Goal: Information Seeking & Learning: Learn about a topic

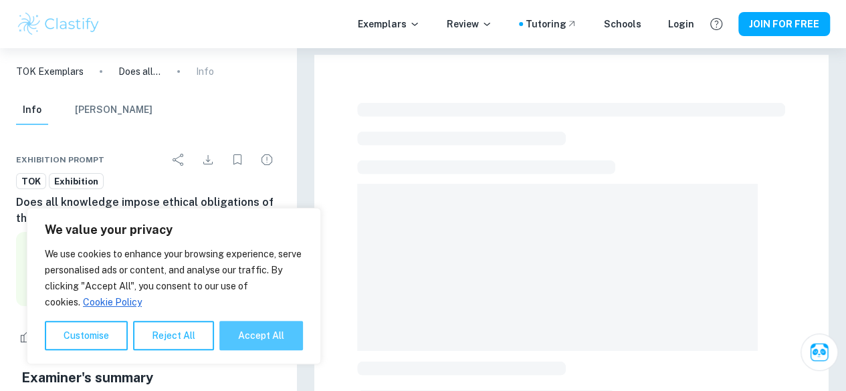
click at [232, 336] on button "Accept All" at bounding box center [261, 335] width 84 height 29
checkbox input "true"
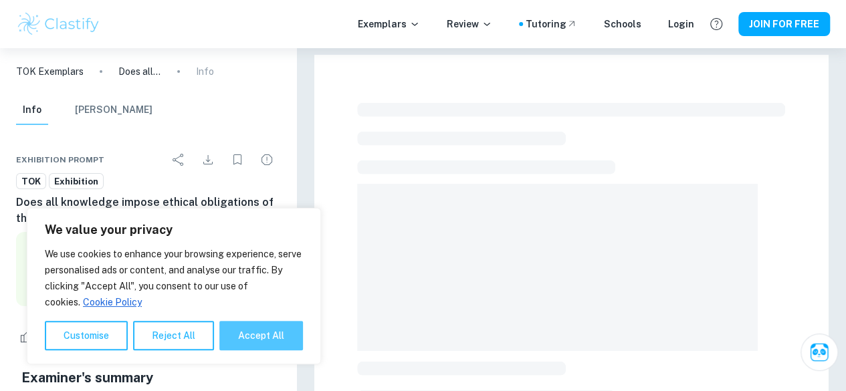
checkbox input "true"
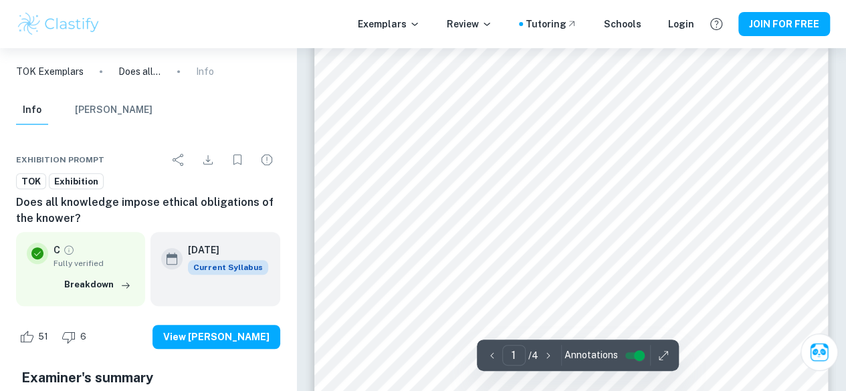
scroll to position [328, 0]
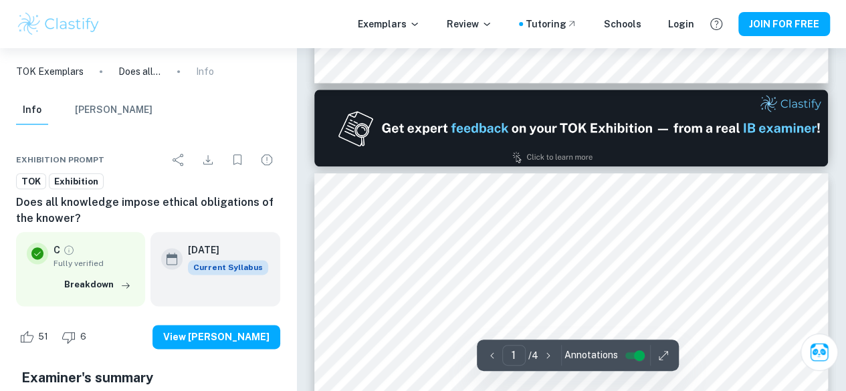
type input "2"
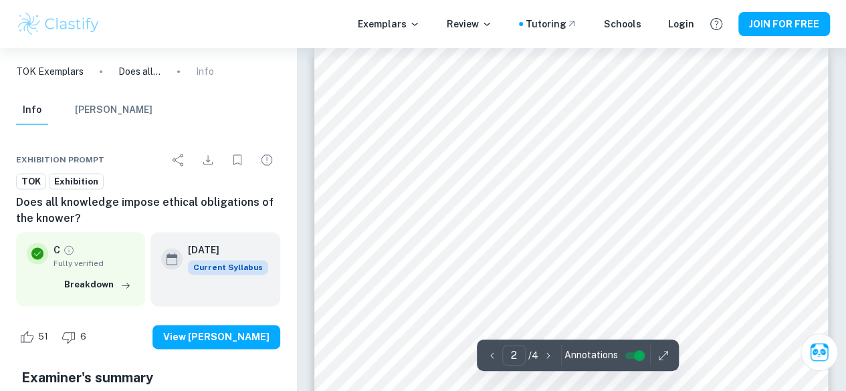
scroll to position [838, 0]
